Goal: Information Seeking & Learning: Learn about a topic

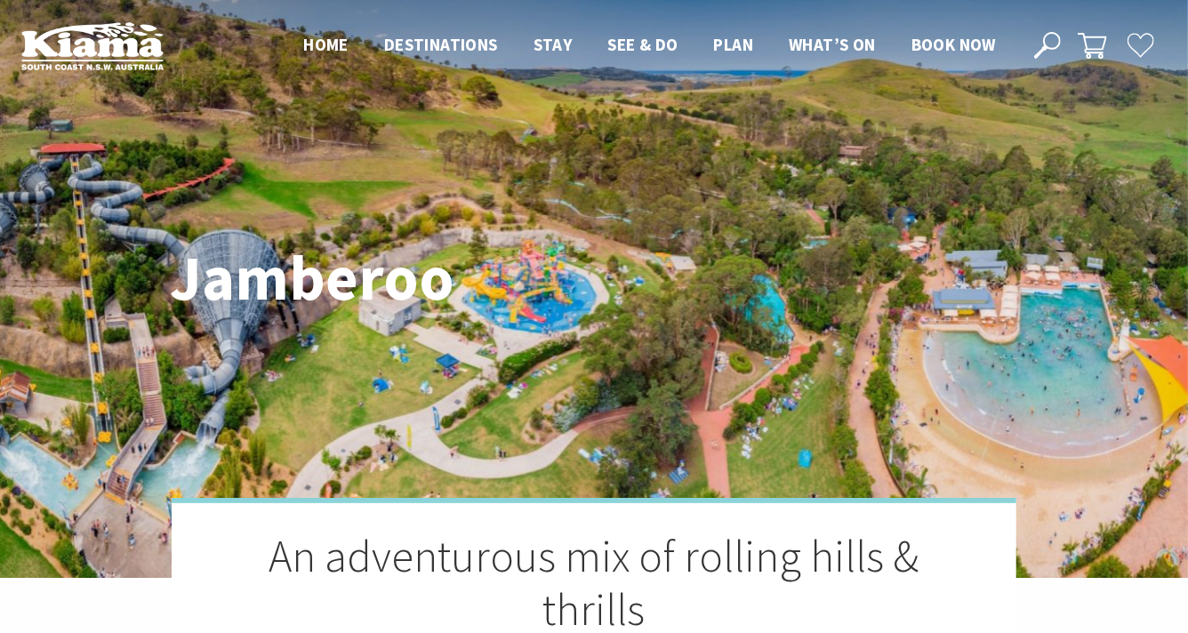
scroll to position [544, 1183]
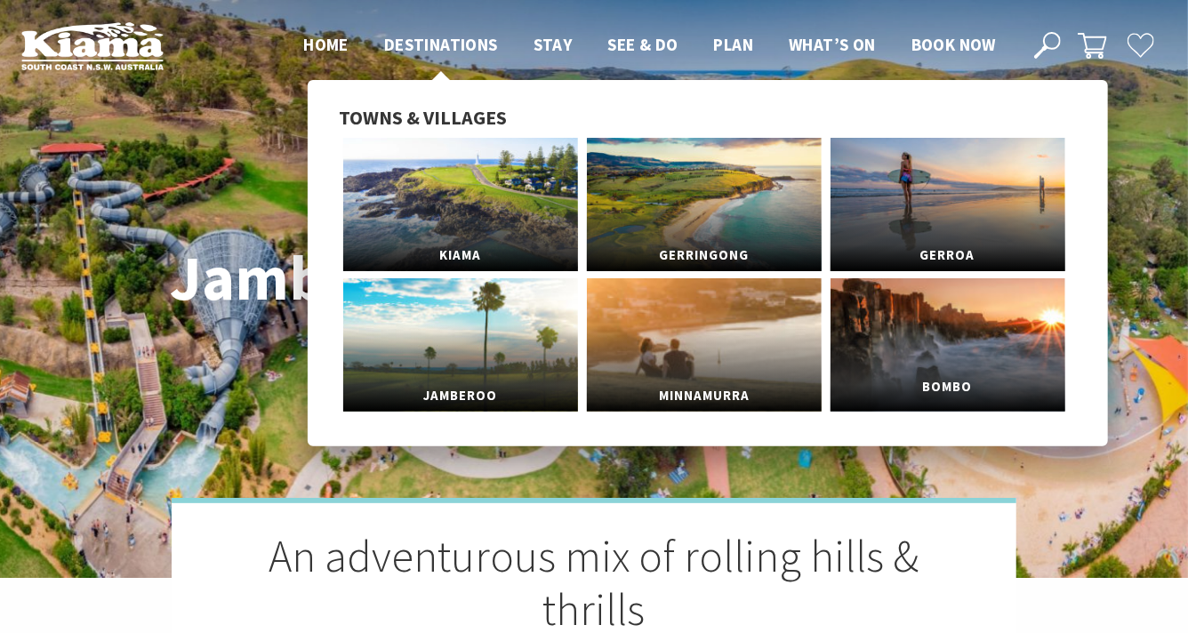
click at [913, 351] on link "Bombo" at bounding box center [947, 344] width 235 height 133
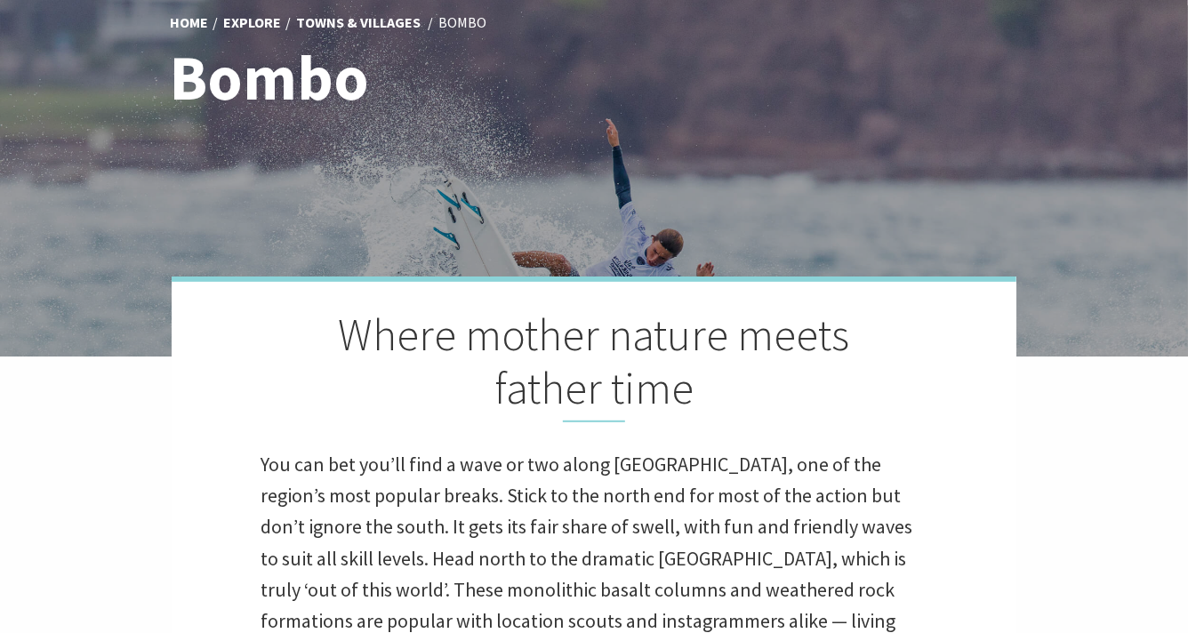
scroll to position [9, 0]
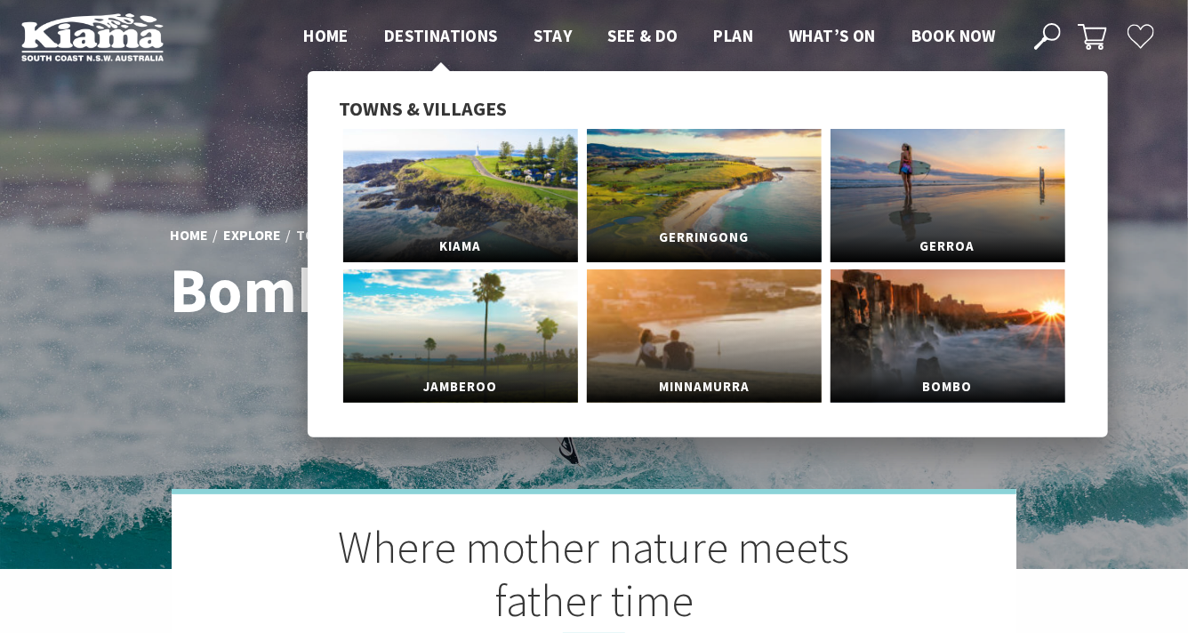
click at [756, 201] on link "Gerringong" at bounding box center [704, 195] width 235 height 133
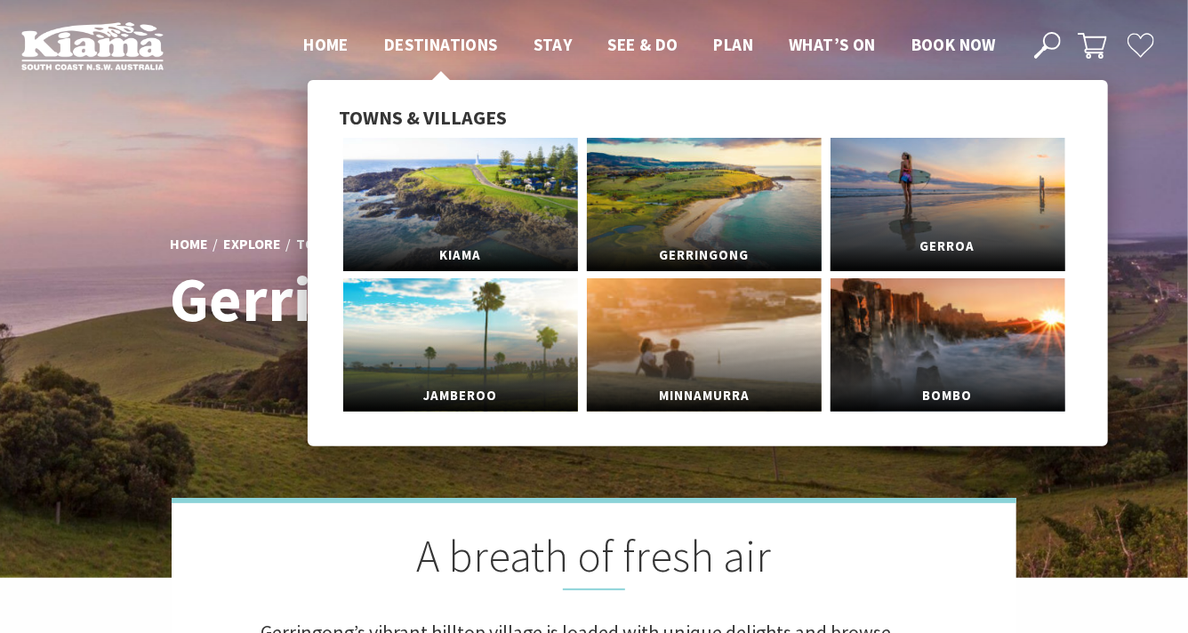
click at [990, 196] on link "Gerroa" at bounding box center [947, 204] width 235 height 133
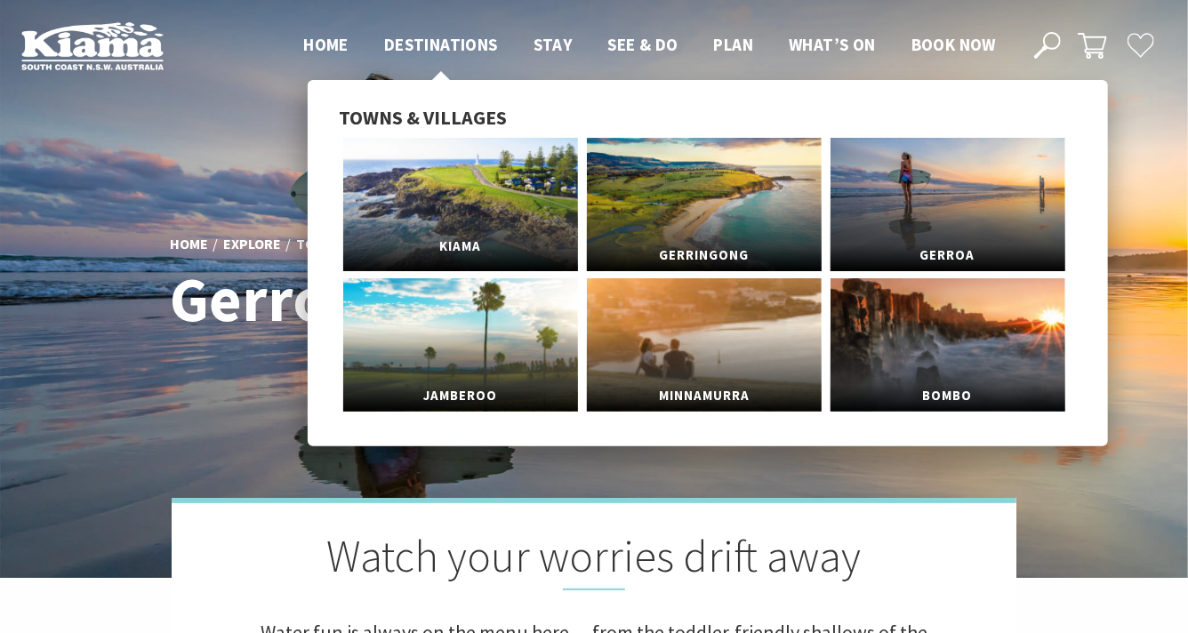
click at [485, 226] on link "Kiama" at bounding box center [460, 204] width 235 height 133
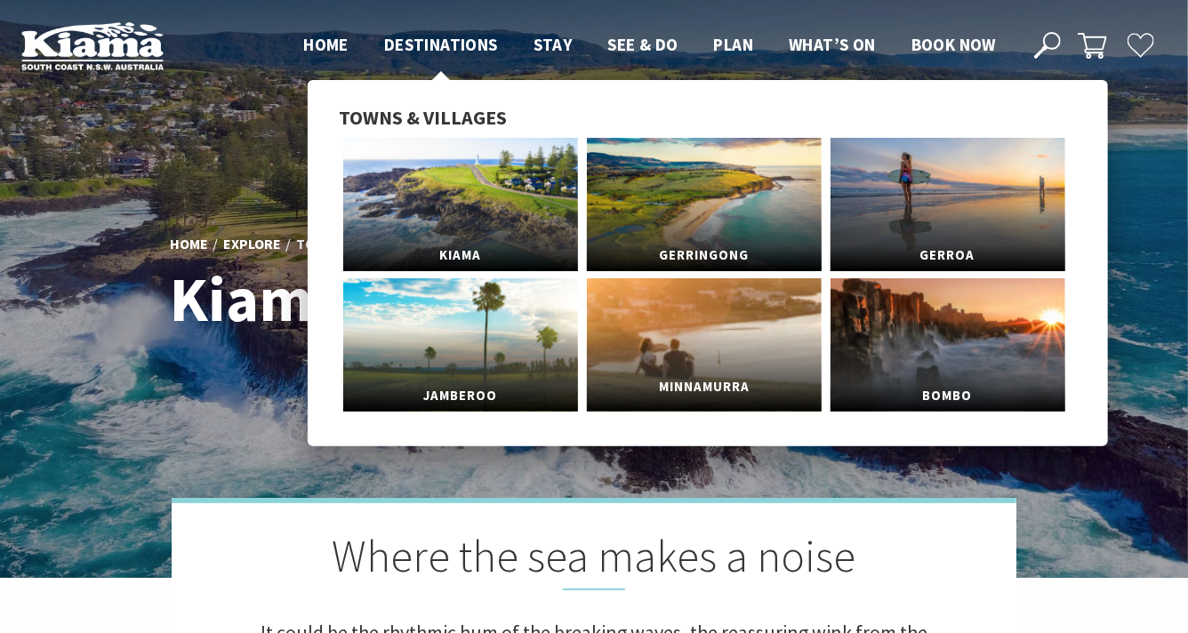
click at [705, 337] on link "Minnamurra" at bounding box center [704, 344] width 235 height 133
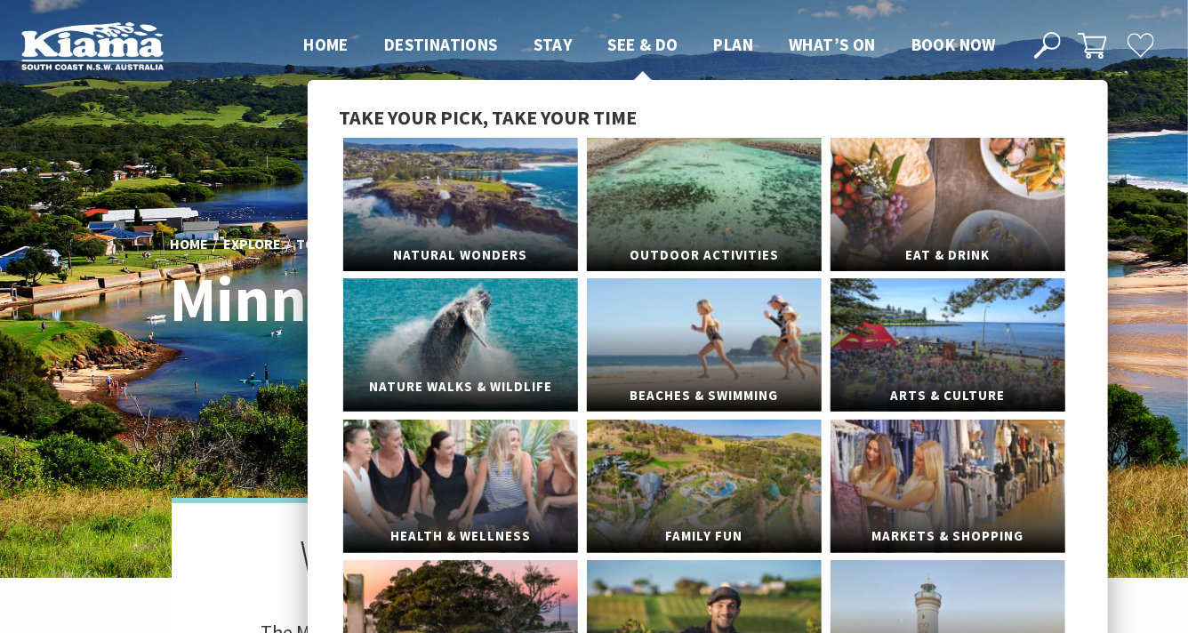
click at [515, 340] on link "Nature Walks & Wildlife" at bounding box center [460, 344] width 235 height 133
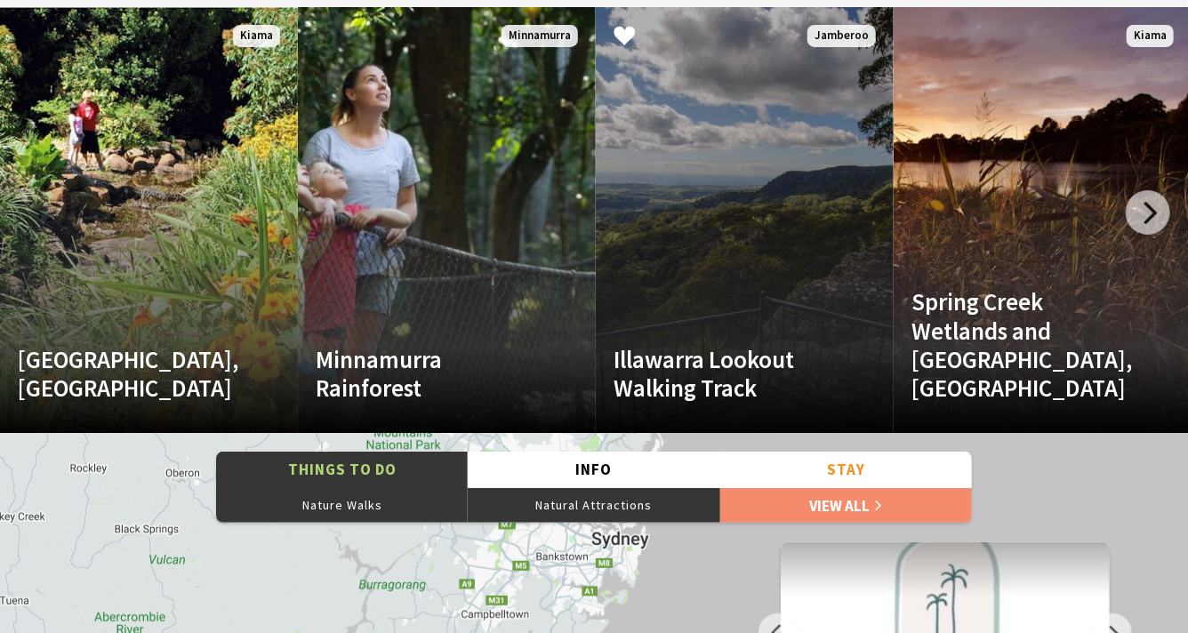
scroll to position [3373, 0]
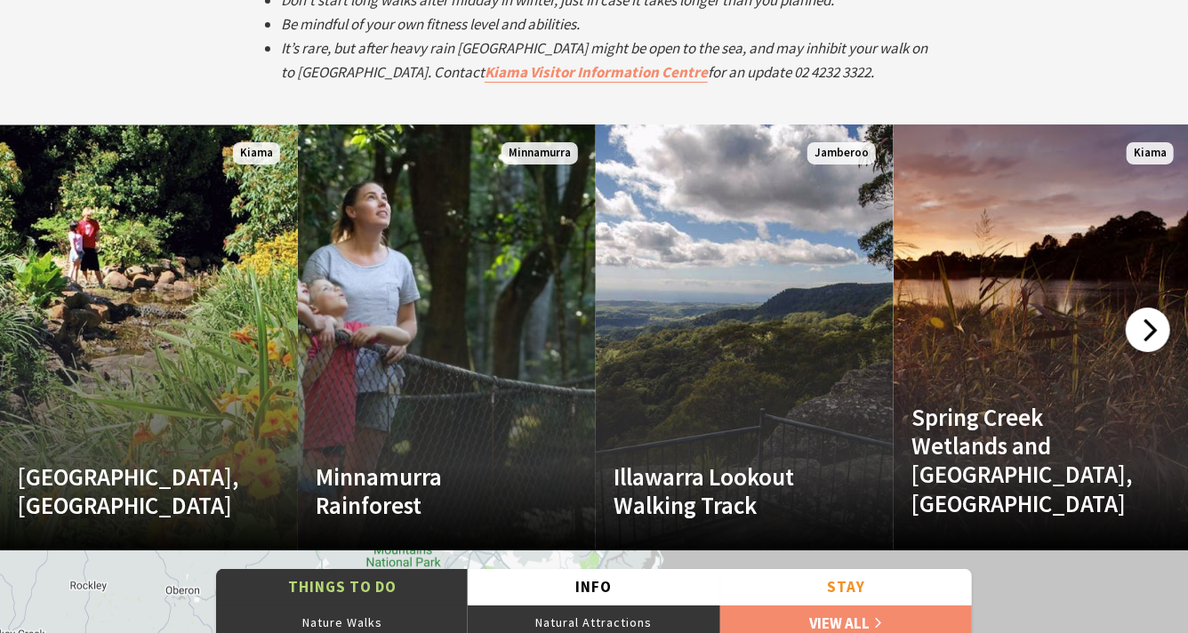
click at [1154, 332] on div at bounding box center [1147, 330] width 44 height 44
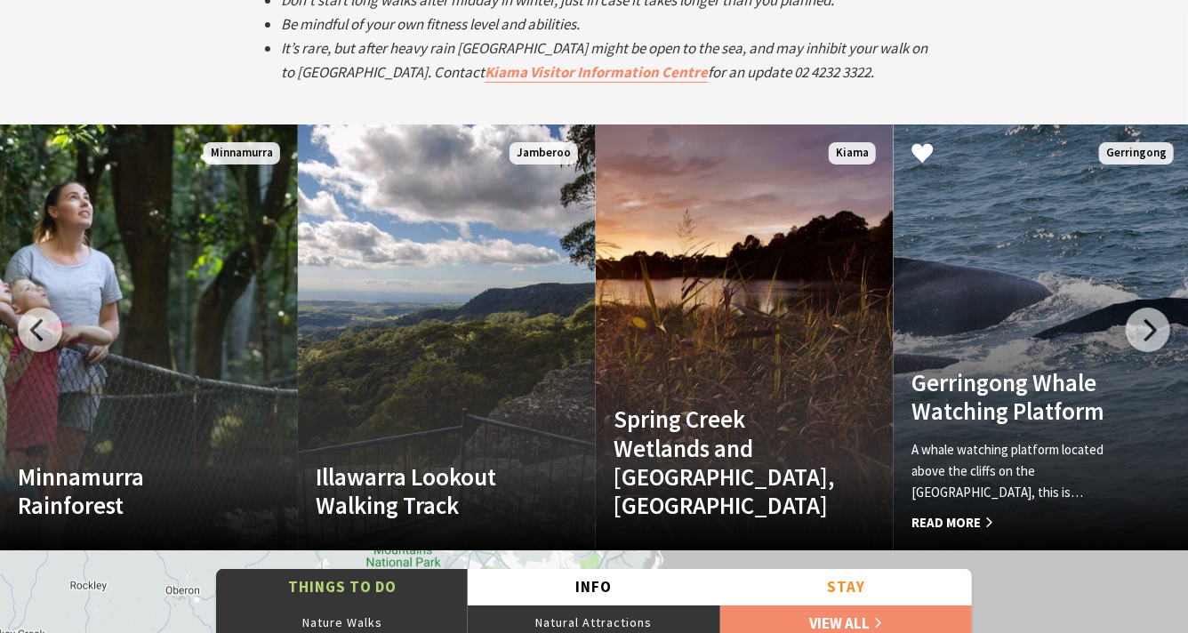
click at [1047, 336] on link "Gerringong Whale Watching Platform A whale watching platform located above the …" at bounding box center [1042, 337] width 298 height 427
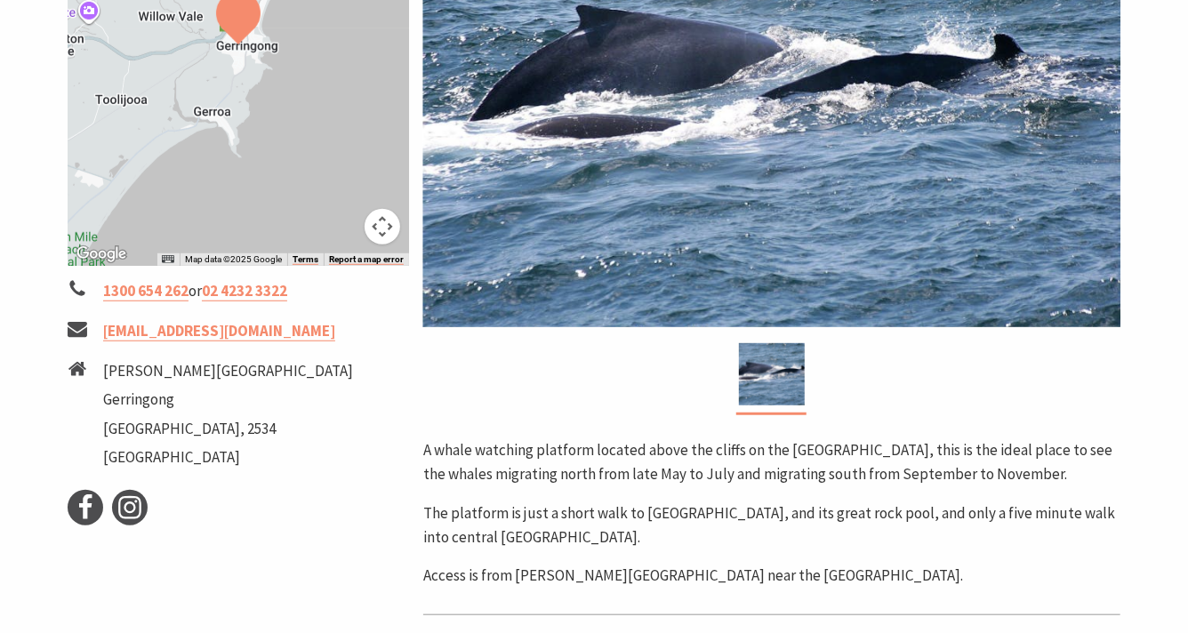
scroll to position [460, 0]
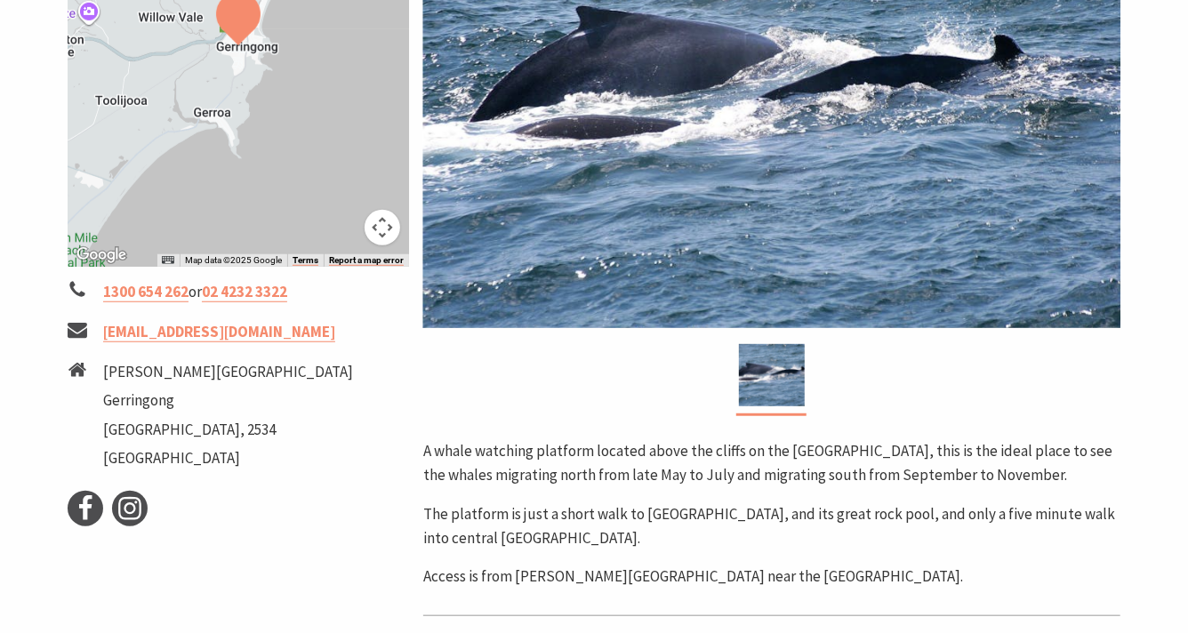
click at [792, 448] on p "A whale watching platform located above the cliffs on the [GEOGRAPHIC_DATA], th…" at bounding box center [771, 463] width 697 height 48
drag, startPoint x: 786, startPoint y: 452, endPoint x: 920, endPoint y: 459, distance: 134.4
click at [920, 459] on p "A whale watching platform located above the cliffs on the Gerringong Headland, …" at bounding box center [771, 463] width 697 height 48
copy p "Gerringong Headland"
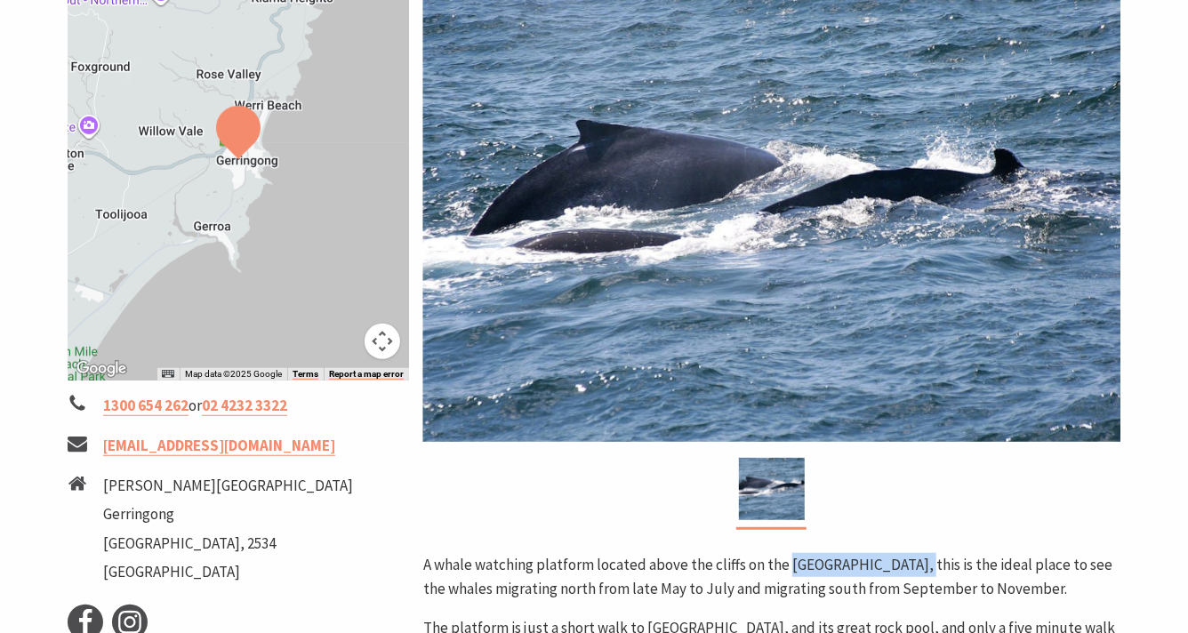
scroll to position [351, 0]
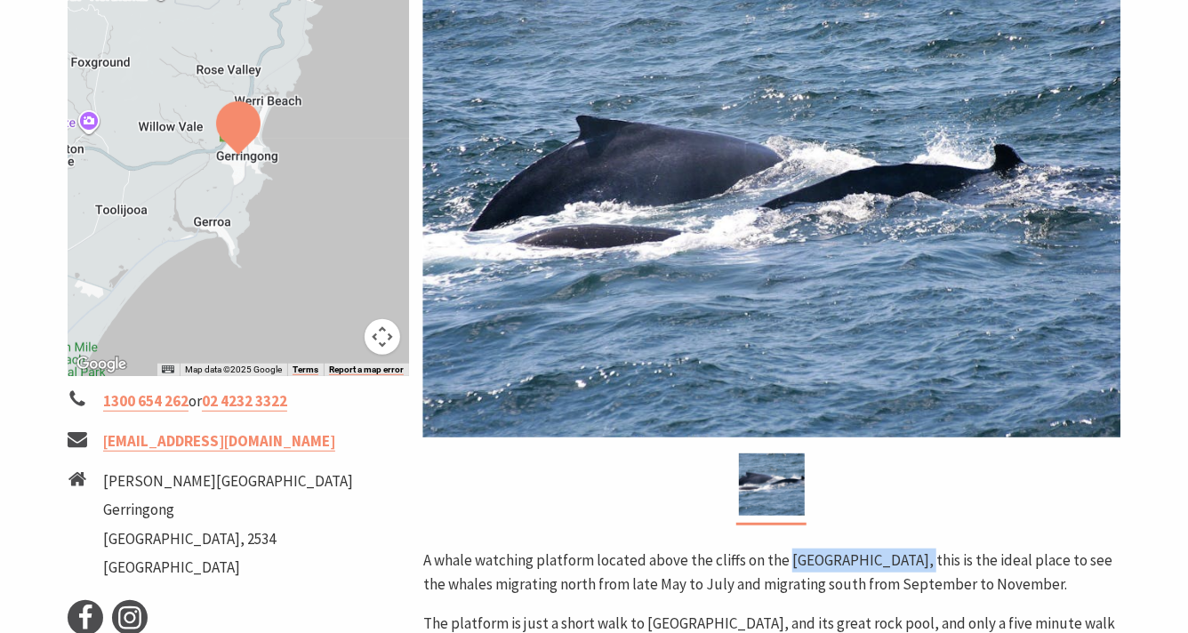
click at [377, 324] on button "Map camera controls" at bounding box center [382, 337] width 36 height 36
click at [340, 330] on button "Zoom out" at bounding box center [338, 337] width 36 height 36
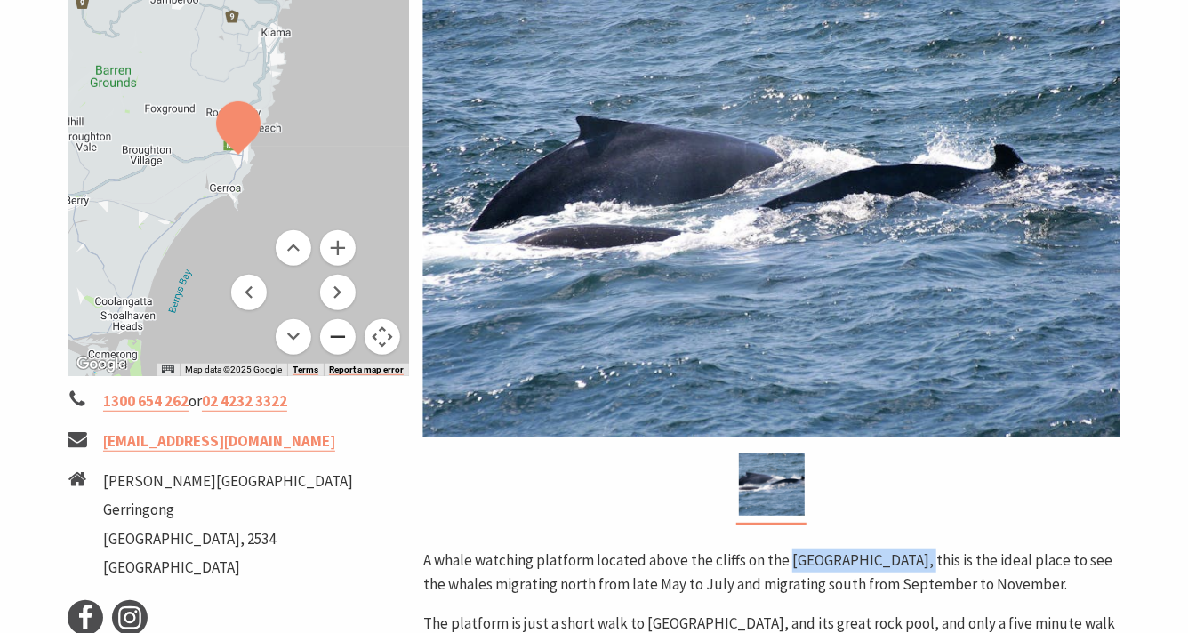
click at [340, 330] on button "Zoom out" at bounding box center [338, 337] width 36 height 36
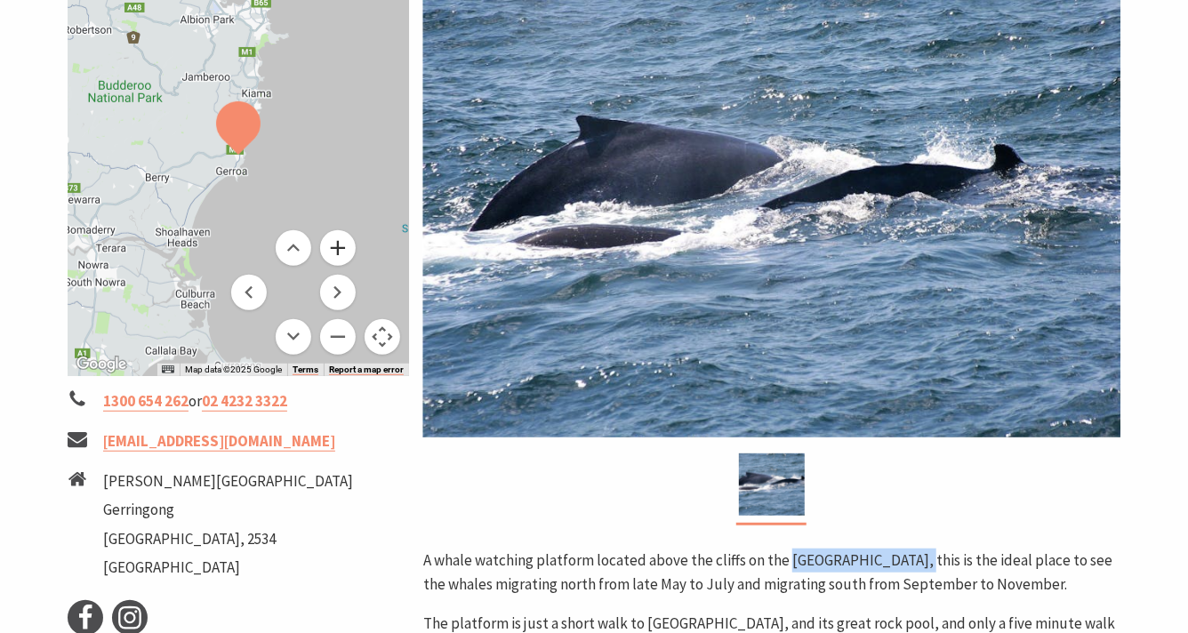
click at [338, 247] on button "Zoom in" at bounding box center [338, 248] width 36 height 36
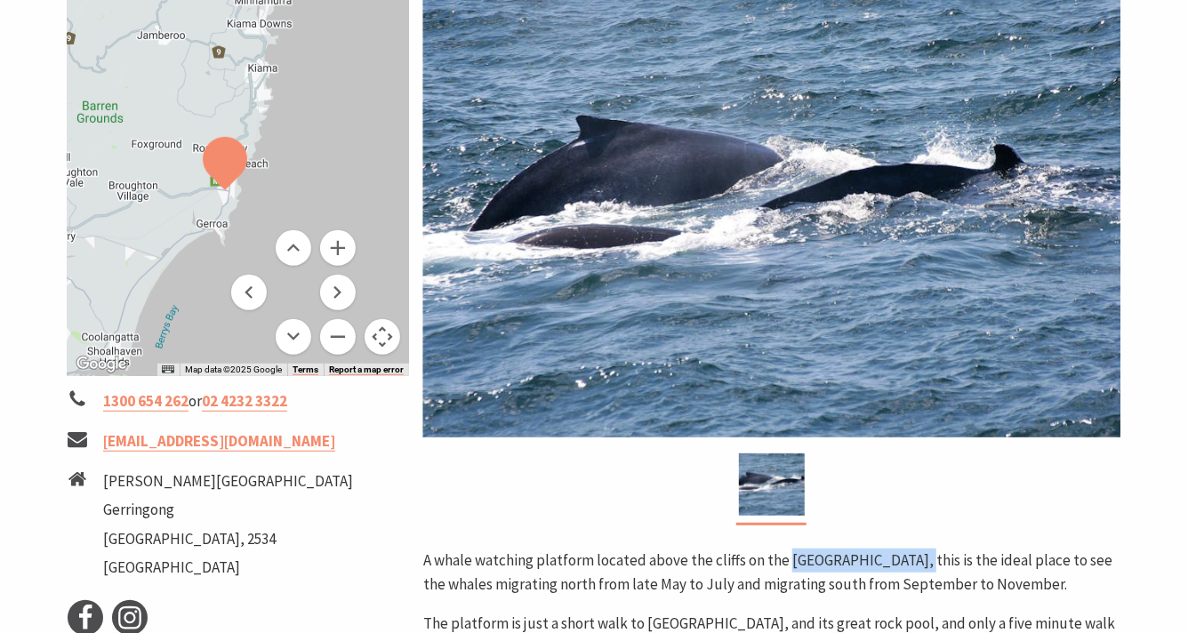
drag, startPoint x: 305, startPoint y: 135, endPoint x: 282, endPoint y: 191, distance: 60.6
click at [282, 191] on div at bounding box center [238, 155] width 341 height 442
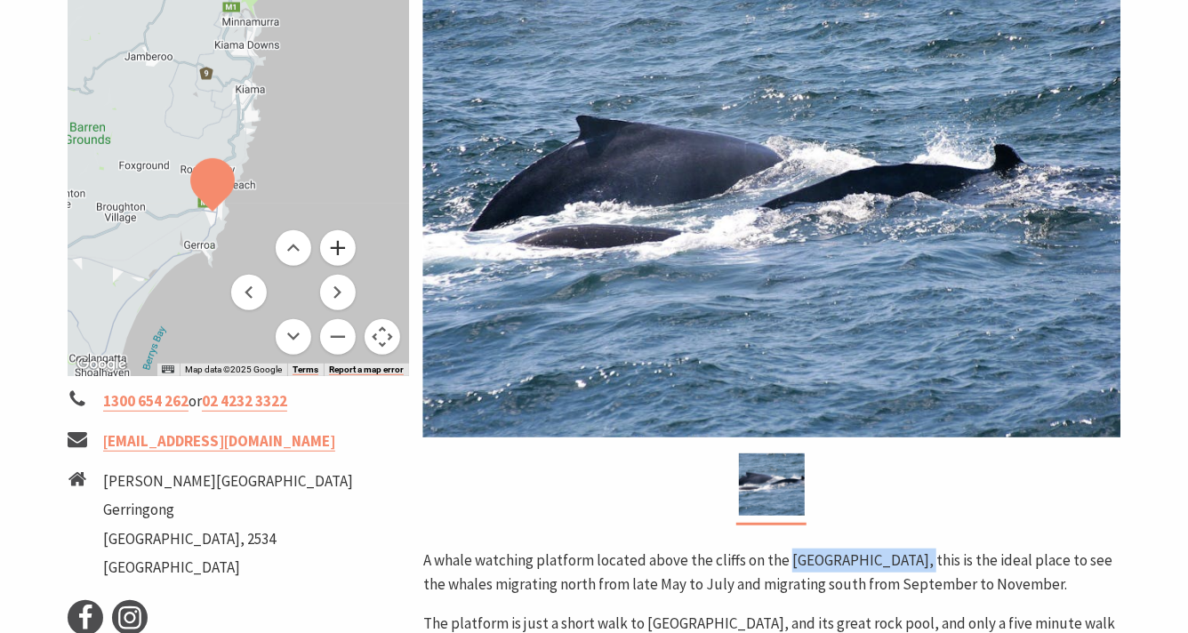
click at [345, 249] on button "Zoom in" at bounding box center [338, 248] width 36 height 36
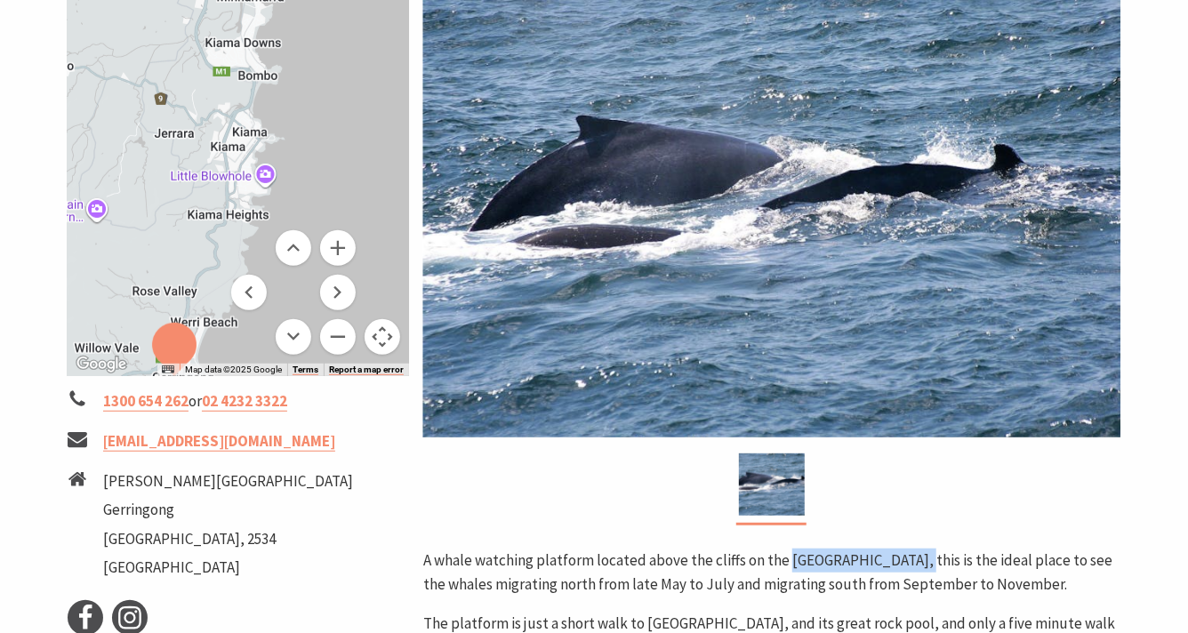
drag, startPoint x: 283, startPoint y: 157, endPoint x: 270, endPoint y: 267, distance: 110.0
click at [270, 267] on div "Map Data Map data ©2025 Google Map data ©2025 Google 2 km Click to toggle betwe…" at bounding box center [238, 155] width 341 height 442
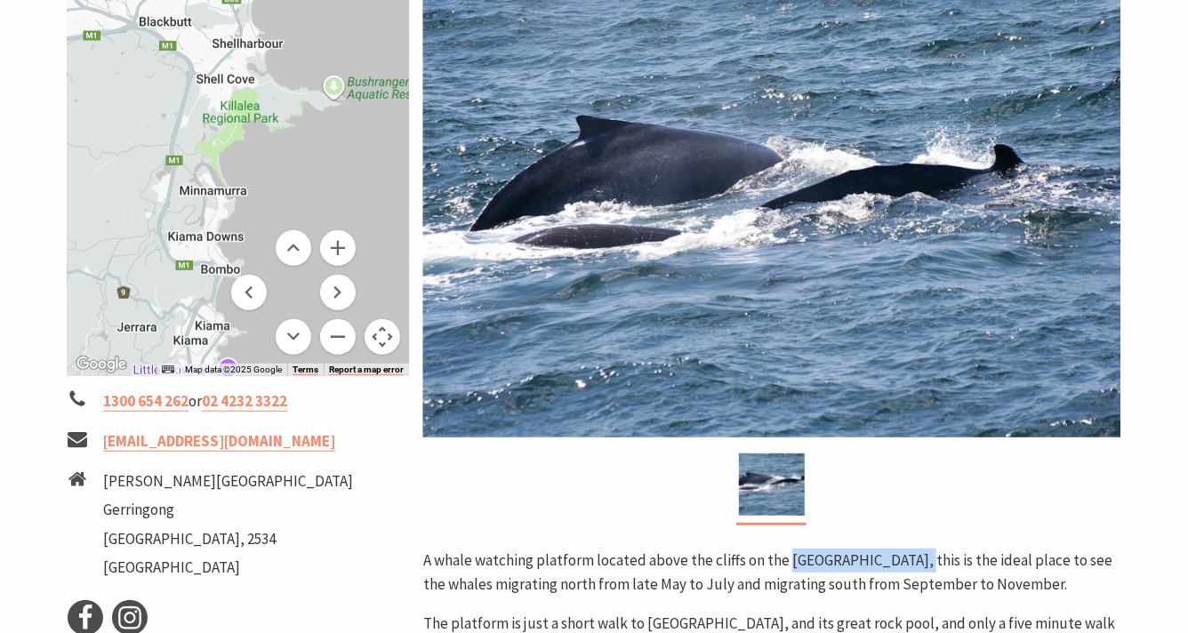
drag, startPoint x: 308, startPoint y: 70, endPoint x: 271, endPoint y: 268, distance: 201.7
click at [271, 268] on div "Map Data Map data ©2025 Google Map data ©2025 Google 2 km Click to toggle betwe…" at bounding box center [238, 155] width 341 height 442
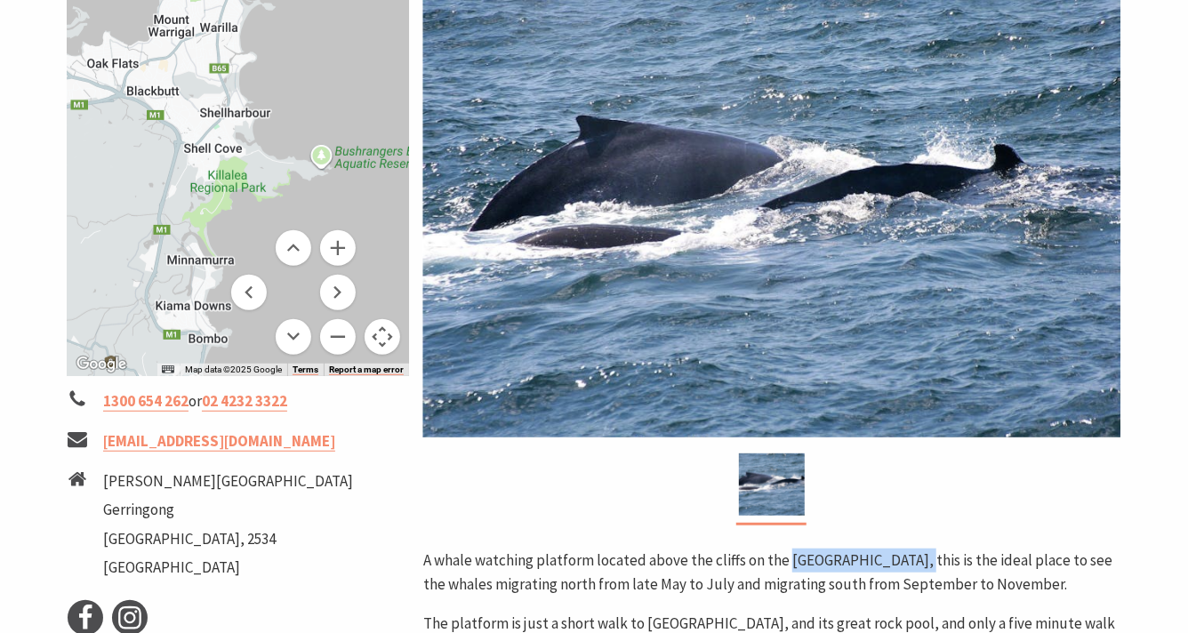
drag, startPoint x: 285, startPoint y: 153, endPoint x: 274, endPoint y: 234, distance: 81.7
click at [273, 233] on div "Map Data Map data ©2025 Google Map data ©2025 Google 2 km Click to toggle betwe…" at bounding box center [238, 155] width 341 height 442
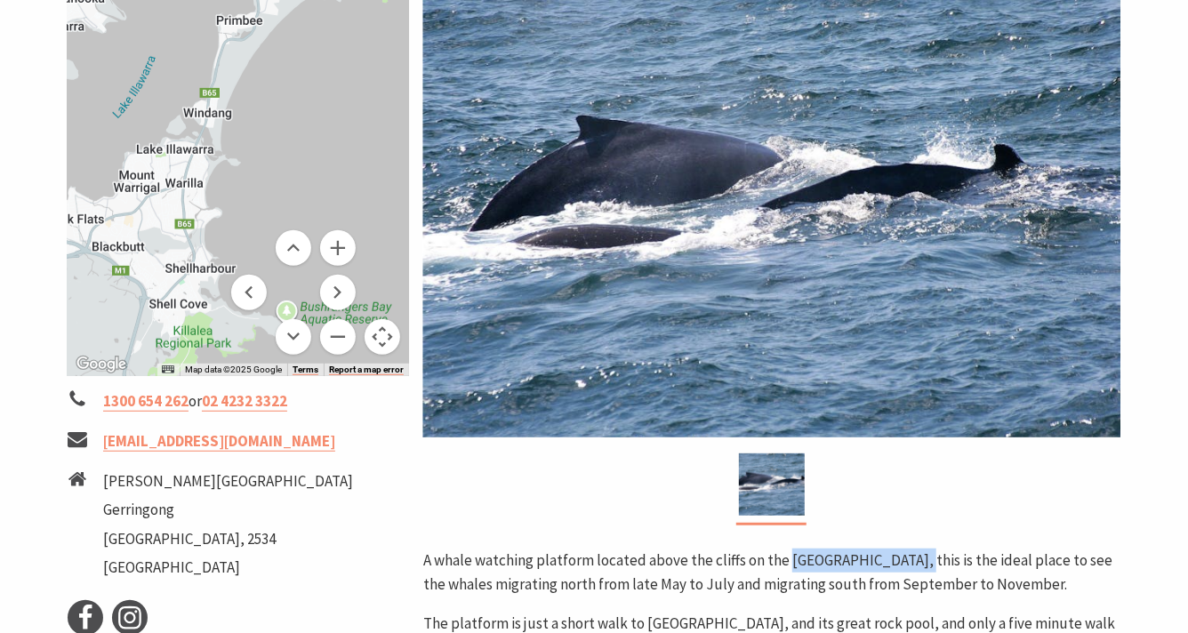
drag, startPoint x: 300, startPoint y: 115, endPoint x: 267, endPoint y: 252, distance: 141.7
click at [266, 254] on div "Map Data Map data ©2025 Google Map data ©2025 Google 2 km Click to toggle betwe…" at bounding box center [238, 155] width 341 height 442
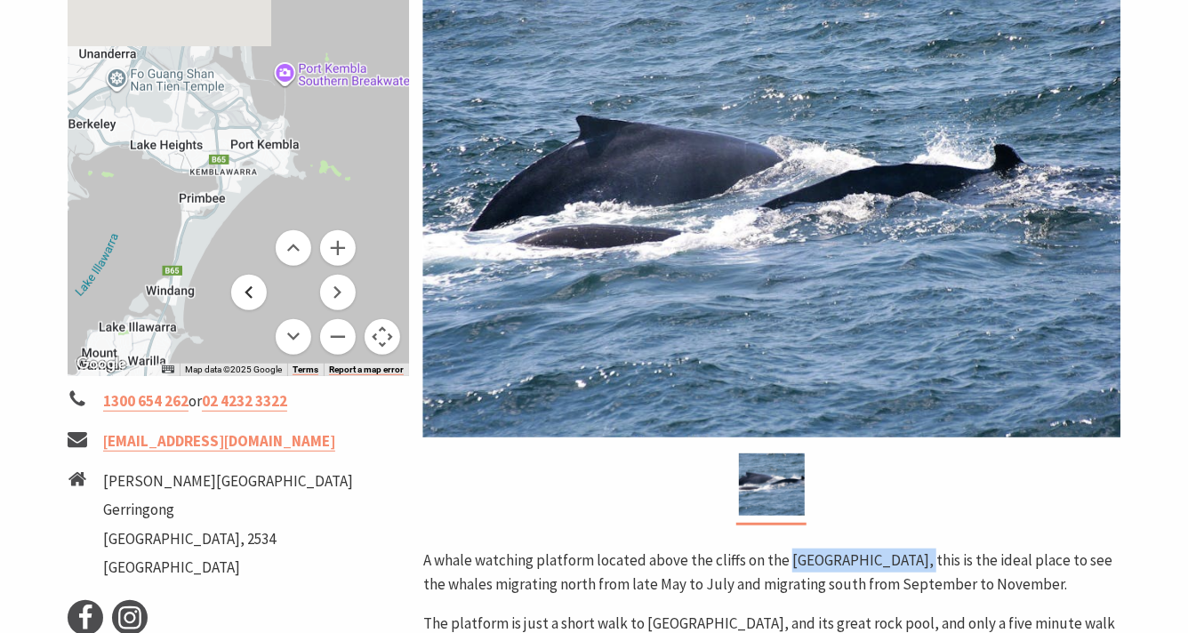
drag, startPoint x: 282, startPoint y: 96, endPoint x: 244, endPoint y: 275, distance: 182.7
click at [244, 275] on div "Map Data Map data ©2025 Google Map data ©2025 Google 2 km Click to toggle betwe…" at bounding box center [238, 155] width 341 height 442
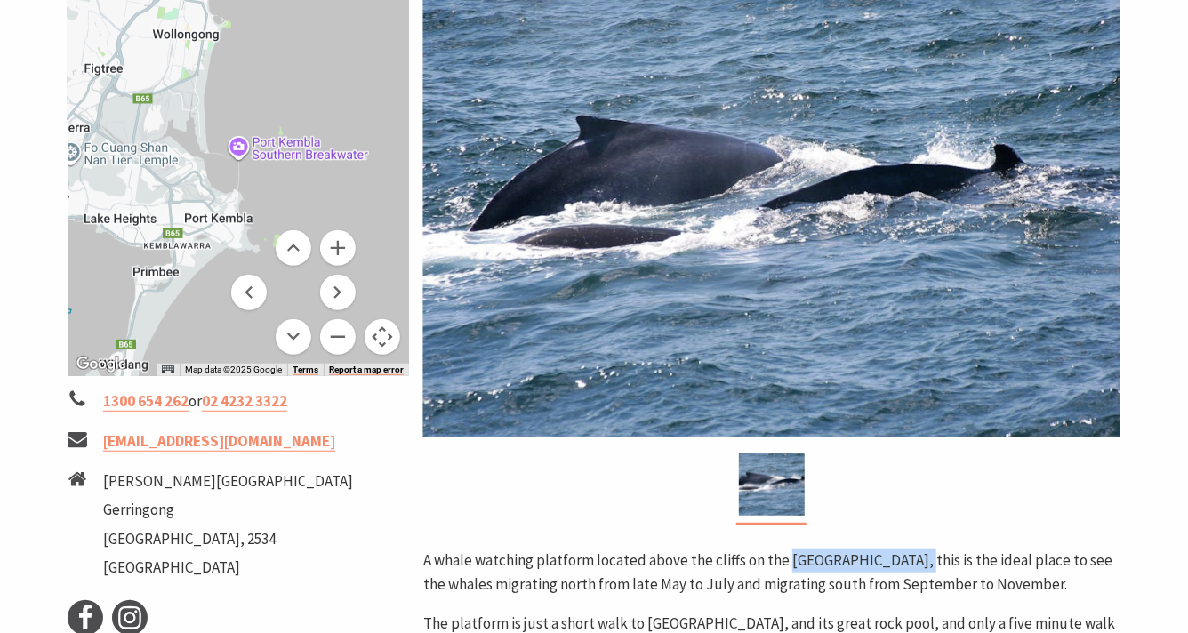
drag, startPoint x: 303, startPoint y: 147, endPoint x: 237, endPoint y: 267, distance: 136.9
click at [236, 267] on div "Map Data Map data ©2025 Google Map data ©2025 Google 2 km Click to toggle betwe…" at bounding box center [238, 155] width 341 height 442
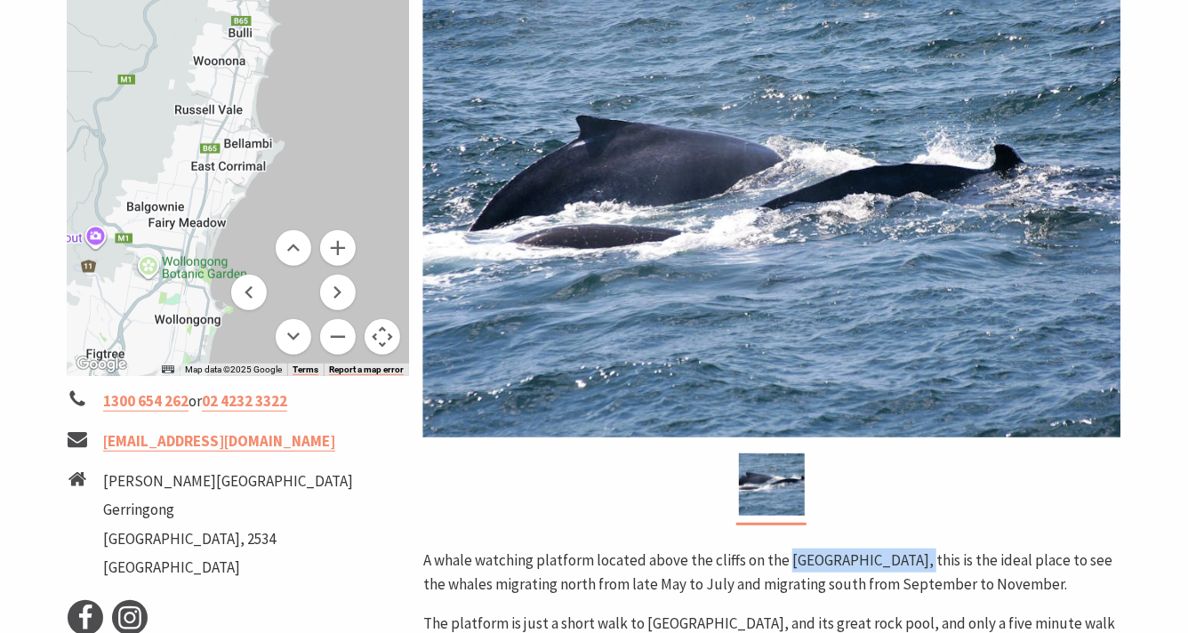
drag, startPoint x: 253, startPoint y: 93, endPoint x: 275, endPoint y: 339, distance: 246.3
click at [275, 338] on div "Map Data Map data ©2025 Google Map data ©2025 Google 2 km Click to toggle betwe…" at bounding box center [238, 155] width 341 height 442
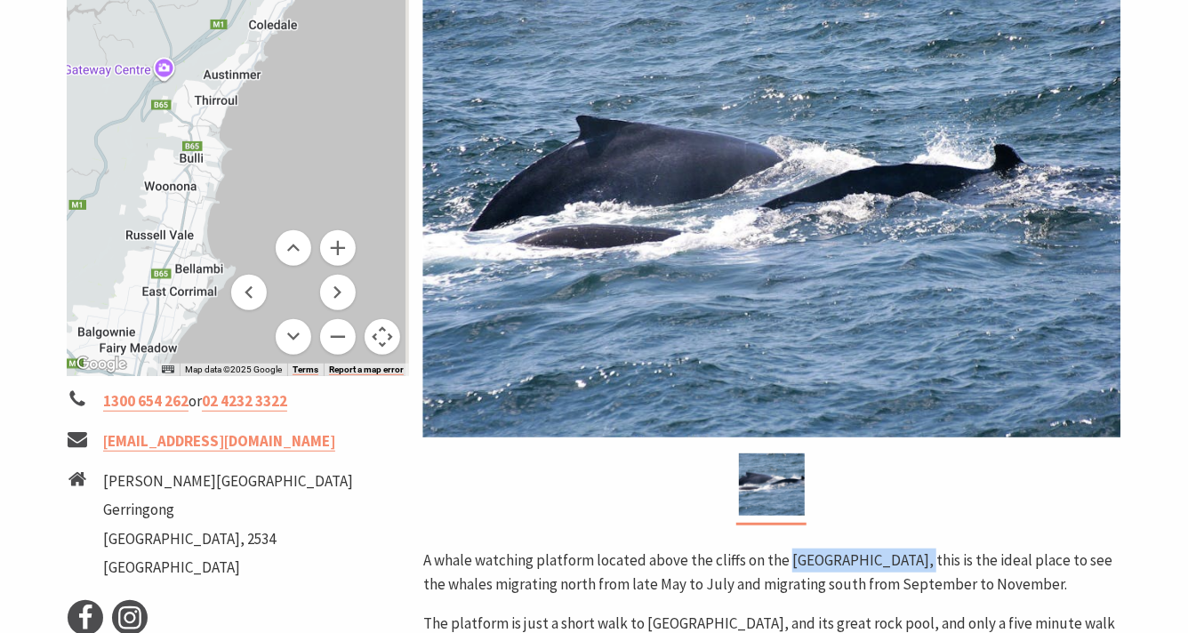
drag, startPoint x: 308, startPoint y: 103, endPoint x: 258, endPoint y: 246, distance: 151.8
click at [257, 246] on div "Map Data Map data ©2025 Google Map data ©2025 Google 2 km Click to toggle betwe…" at bounding box center [238, 155] width 341 height 442
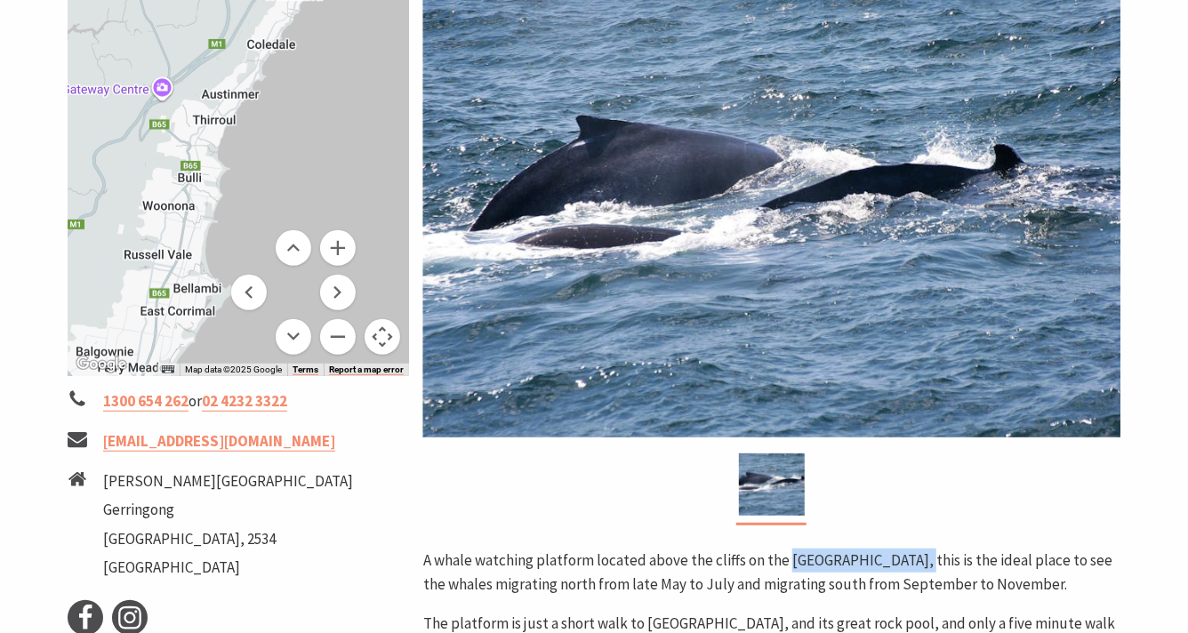
drag, startPoint x: 236, startPoint y: 342, endPoint x: 237, endPoint y: 422, distance: 80.0
click at [237, 422] on div "← Move left → Move right ↑ Move up ↓ Move down + Zoom in - Zoom out Home Jump l…" at bounding box center [238, 437] width 356 height 1007
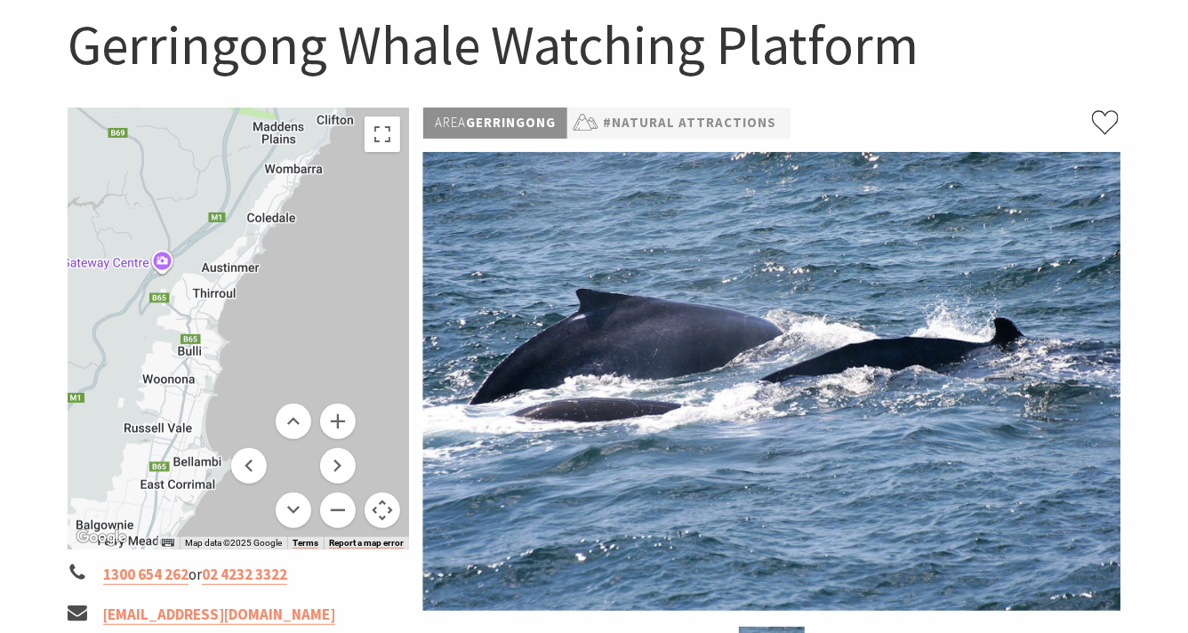
scroll to position [179, 0]
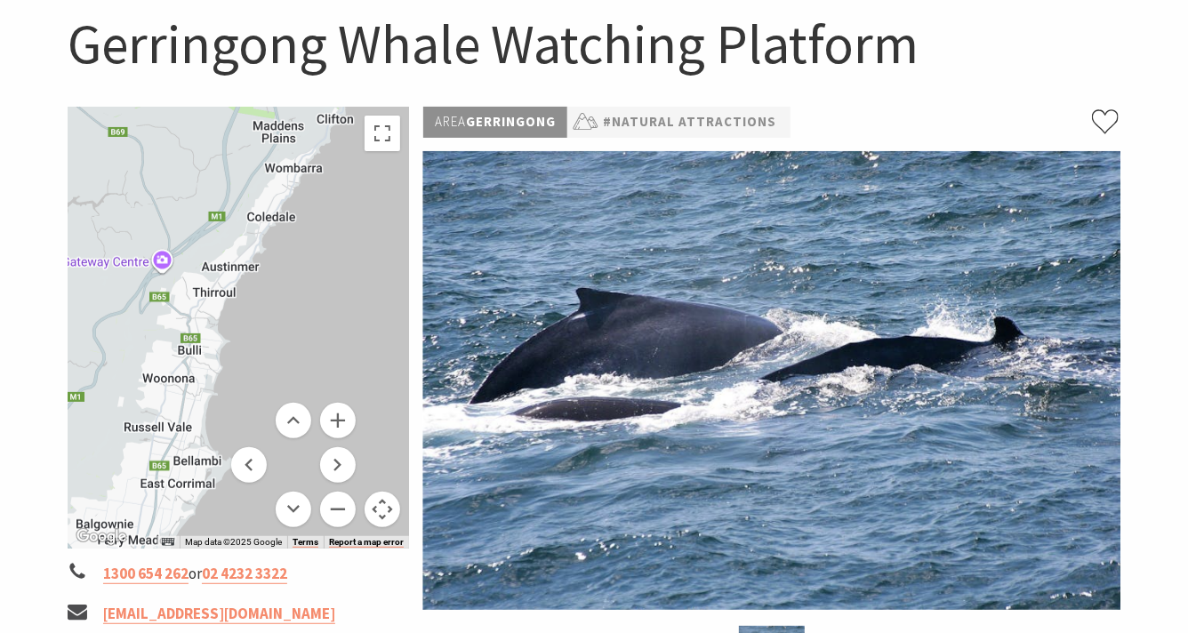
click at [373, 504] on button "Map camera controls" at bounding box center [382, 510] width 36 height 36
click at [384, 504] on button "Map camera controls" at bounding box center [382, 510] width 36 height 36
click at [343, 501] on button "Zoom out" at bounding box center [338, 510] width 36 height 36
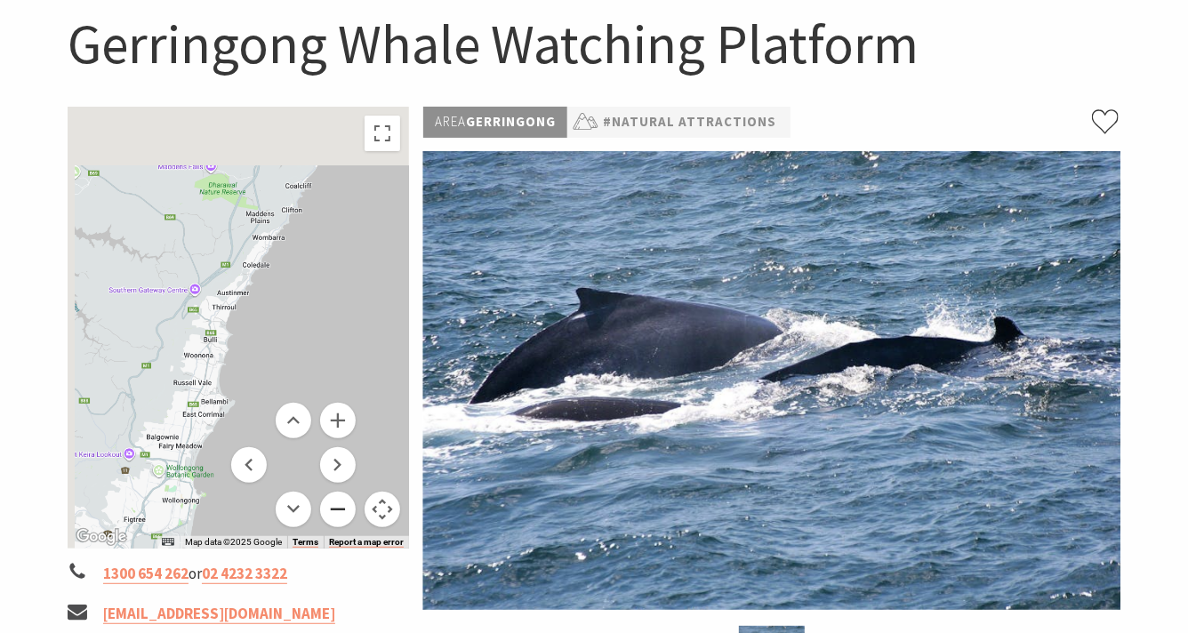
click at [343, 501] on button "Zoom out" at bounding box center [338, 510] width 36 height 36
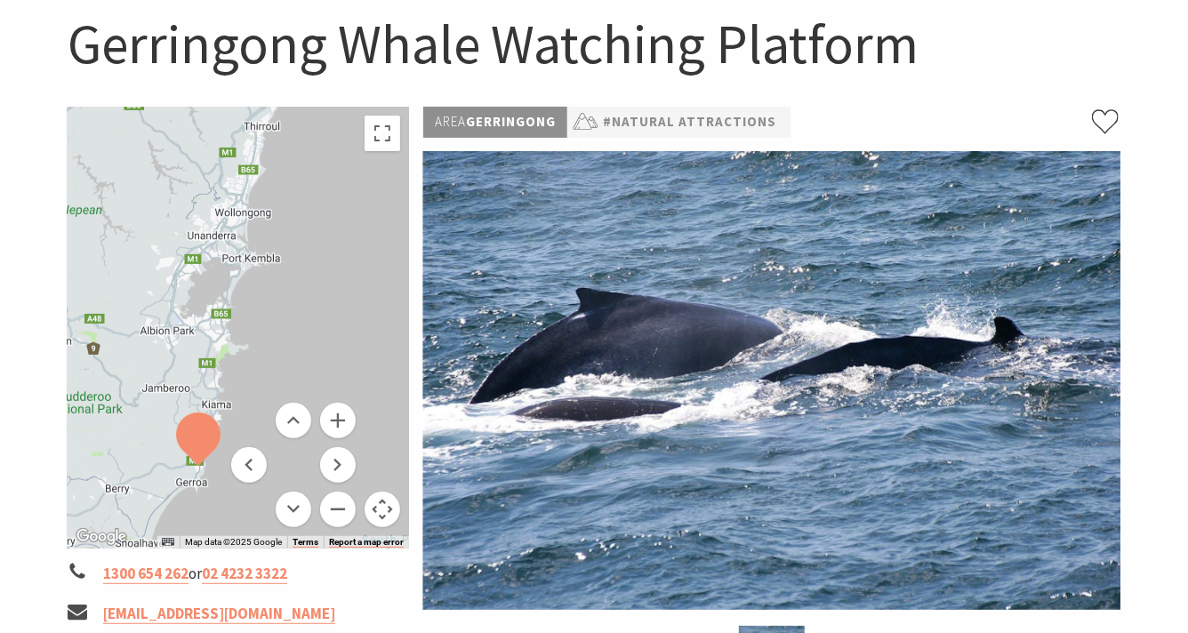
drag, startPoint x: 238, startPoint y: 343, endPoint x: 268, endPoint y: 149, distance: 196.0
click at [268, 149] on div at bounding box center [238, 328] width 341 height 442
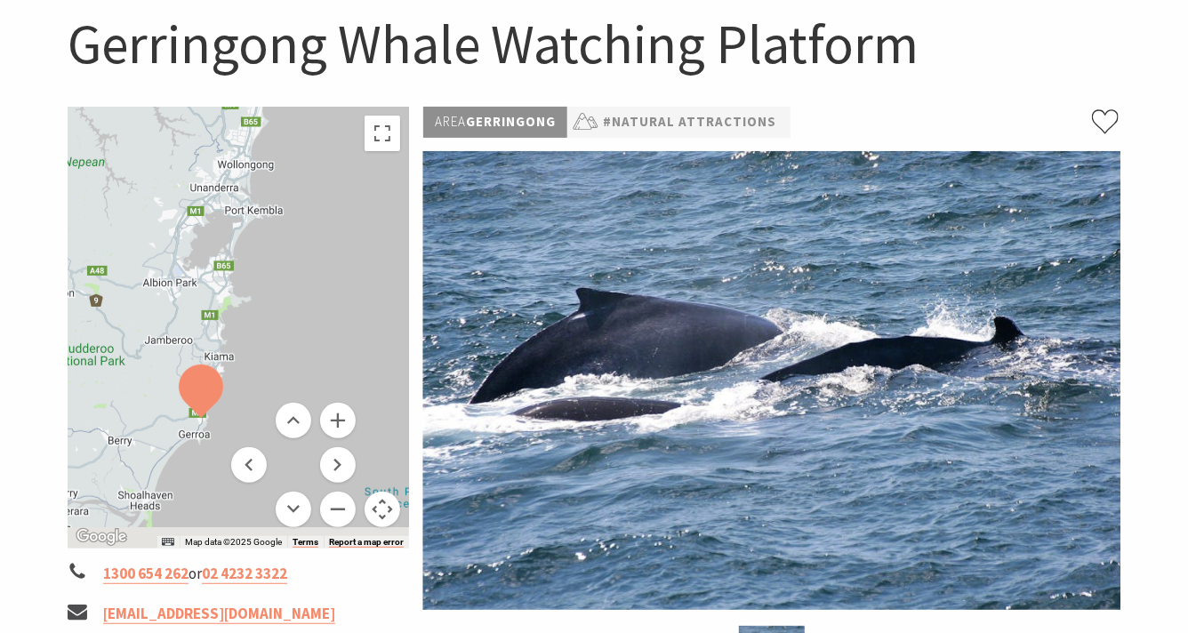
drag, startPoint x: 313, startPoint y: 334, endPoint x: 330, endPoint y: 200, distance: 135.3
click at [330, 200] on div at bounding box center [238, 328] width 341 height 442
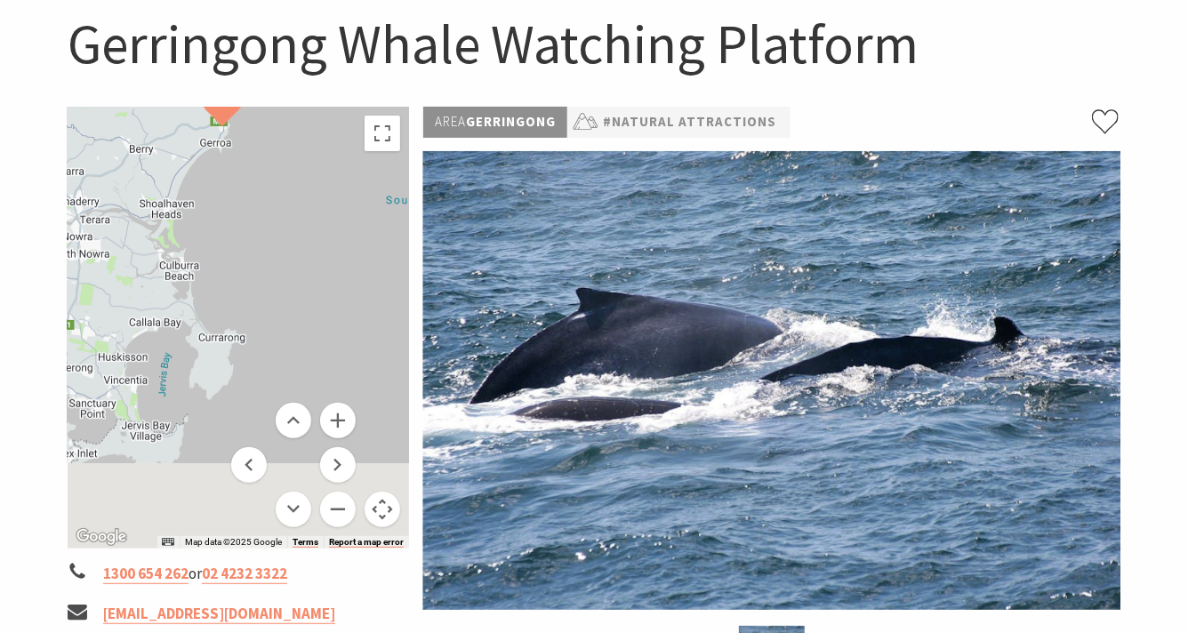
drag, startPoint x: 302, startPoint y: 252, endPoint x: 302, endPoint y: 82, distance: 170.7
click at [302, 82] on section "Home Things To Do Natural Attractions Gerringong Whale Watching Platform Gerrin…" at bounding box center [594, 539] width 1188 height 1245
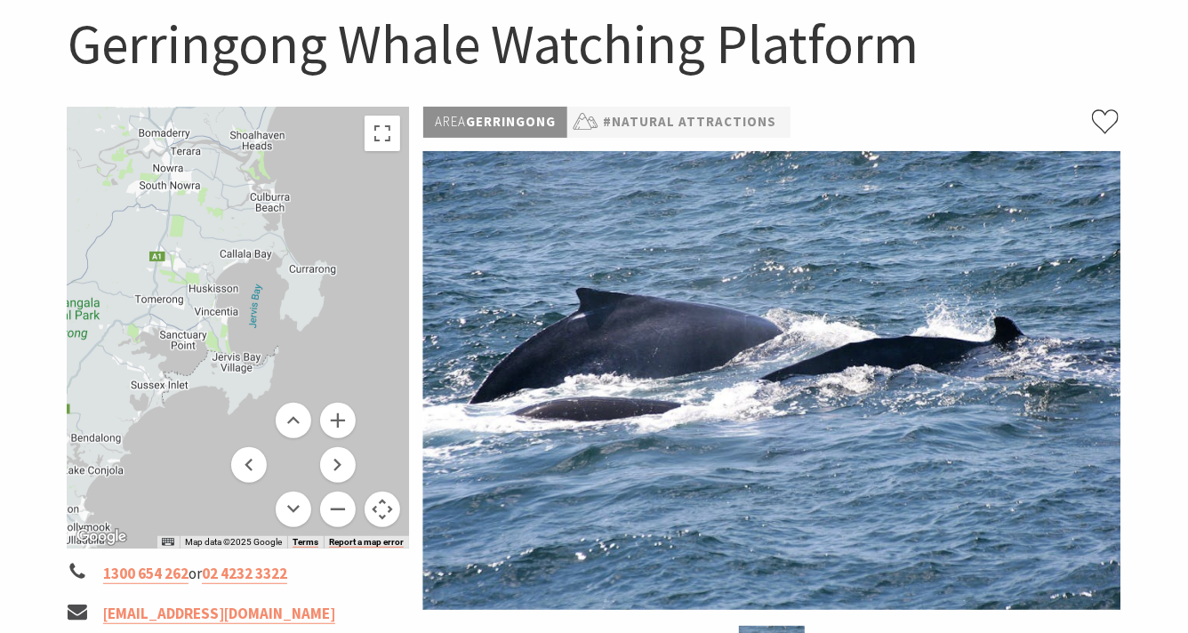
drag, startPoint x: 236, startPoint y: 259, endPoint x: 330, endPoint y: 194, distance: 114.4
click at [330, 194] on div at bounding box center [238, 328] width 341 height 442
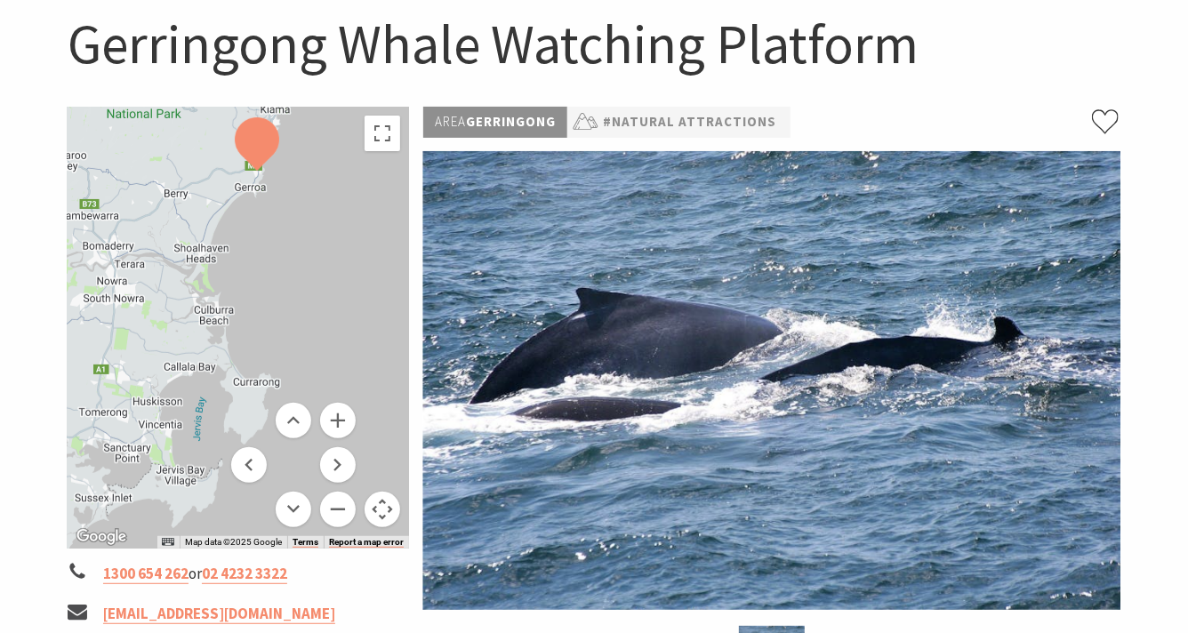
drag, startPoint x: 275, startPoint y: 288, endPoint x: 219, endPoint y: 399, distance: 124.4
click at [219, 399] on div at bounding box center [238, 328] width 341 height 442
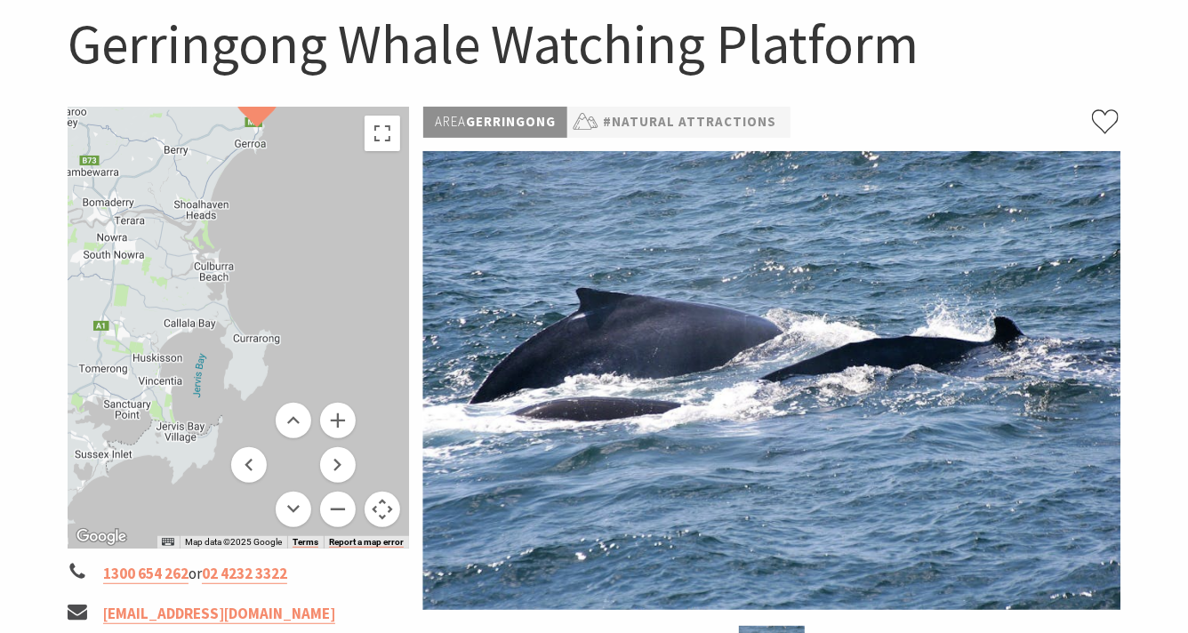
drag, startPoint x: 299, startPoint y: 297, endPoint x: 296, endPoint y: 256, distance: 41.0
click at [298, 253] on div at bounding box center [238, 328] width 341 height 442
